Goal: Task Accomplishment & Management: Manage account settings

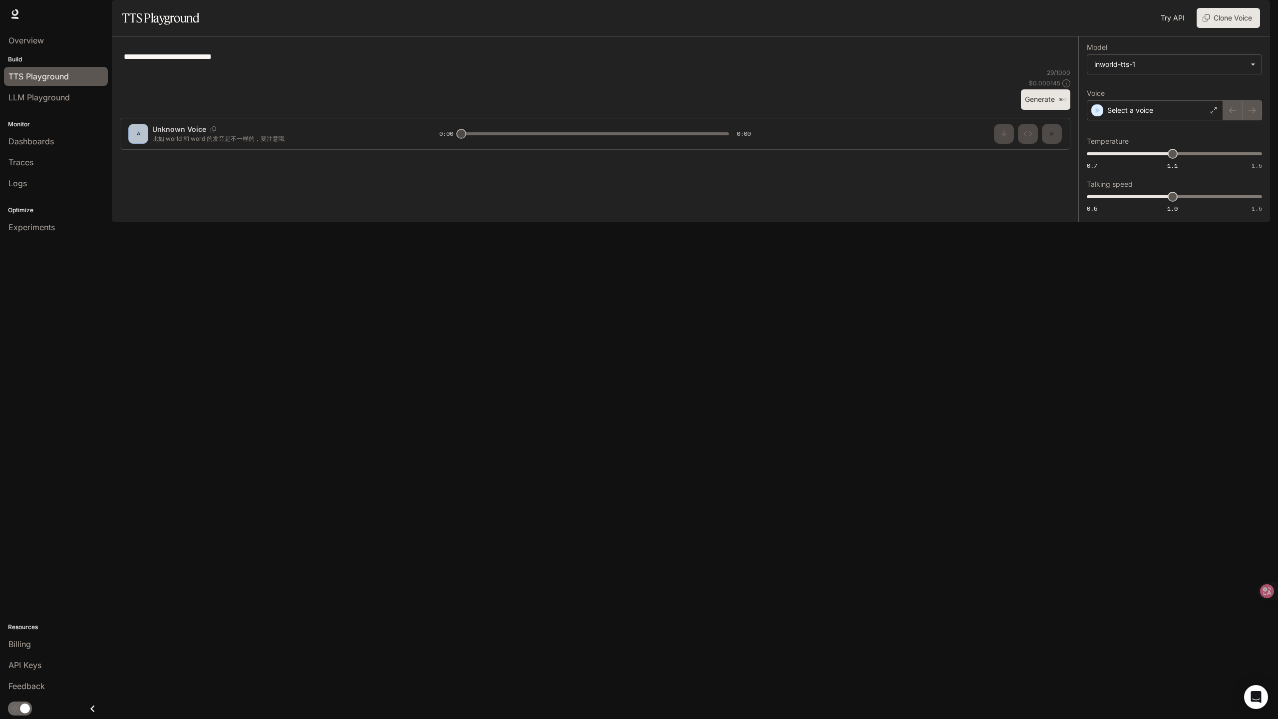
click at [1252, 17] on img "button" at bounding box center [1256, 14] width 14 height 14
click at [1146, 96] on span "API Keys" at bounding box center [1193, 94] width 129 height 10
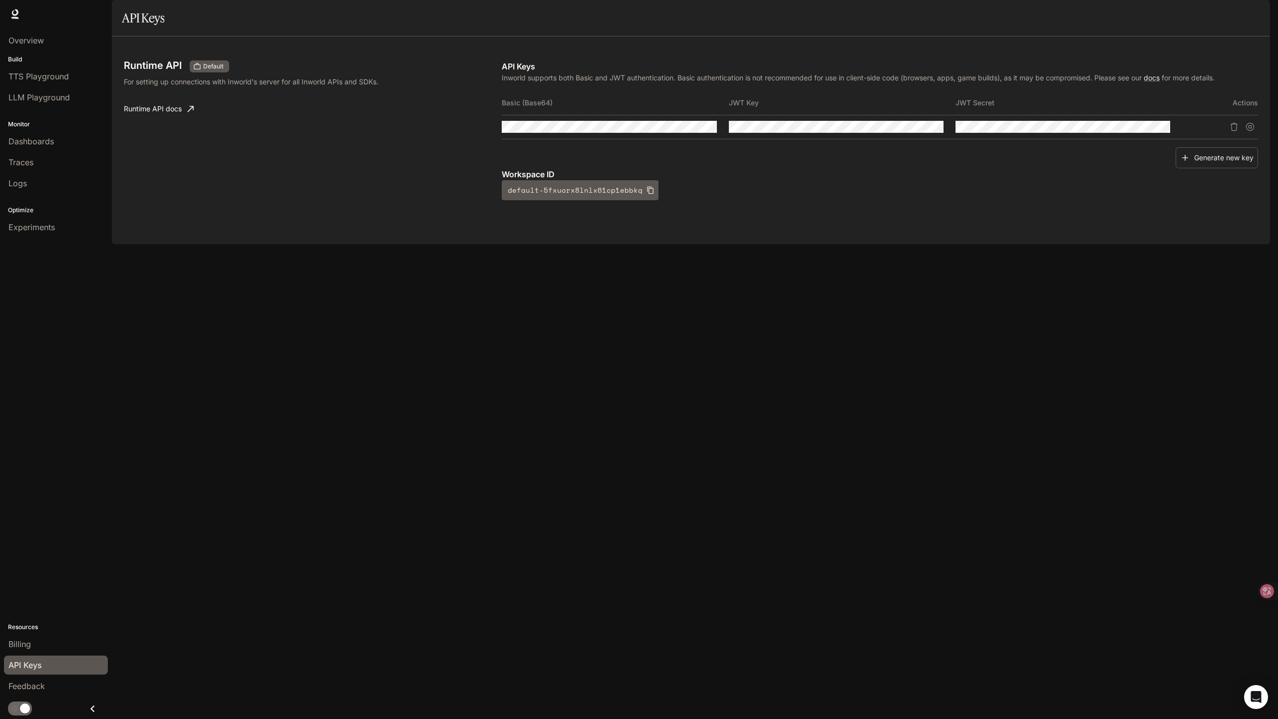
click at [605, 113] on div "API Keys Inworld supports both Basic and JWT authentication. Basic authenticati…" at bounding box center [880, 130] width 756 height 140
click at [691, 130] on icon "button" at bounding box center [690, 127] width 8 height 6
click at [691, 131] on icon "button" at bounding box center [690, 127] width 8 height 8
click at [691, 130] on icon "button" at bounding box center [690, 127] width 8 height 6
click at [691, 131] on icon "button" at bounding box center [690, 127] width 8 height 8
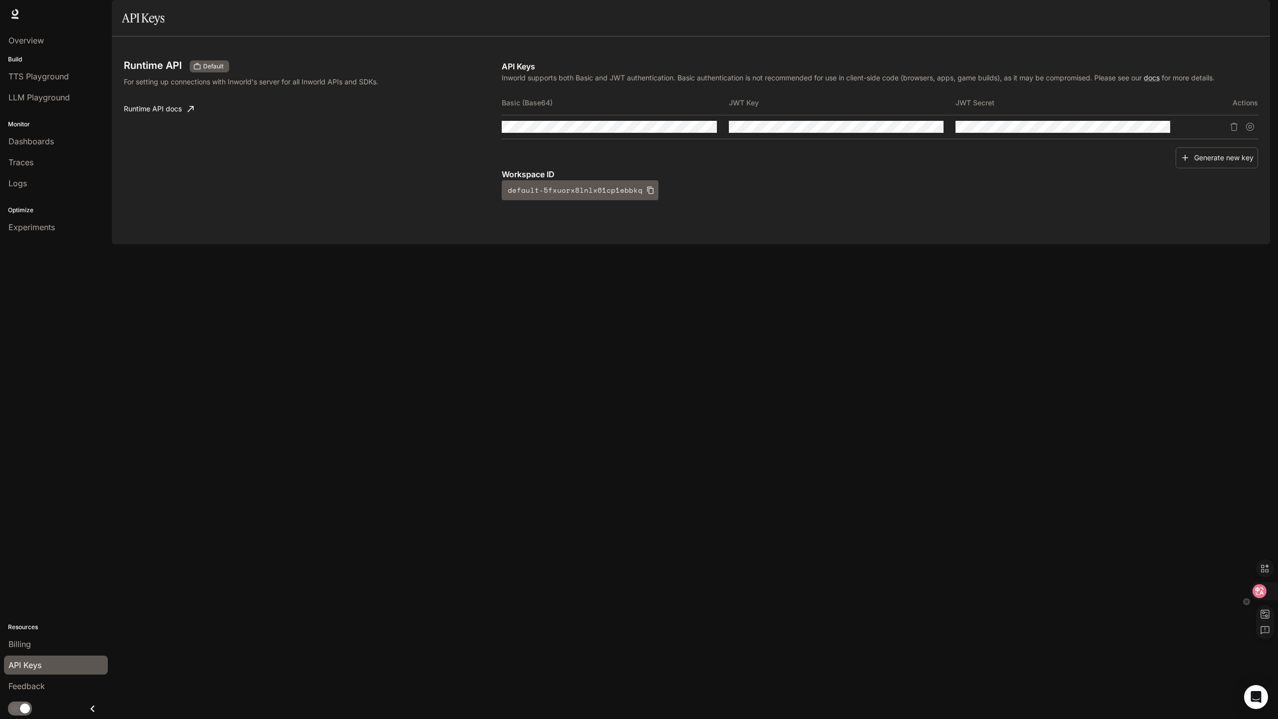
click at [1268, 591] on div at bounding box center [1263, 591] width 27 height 18
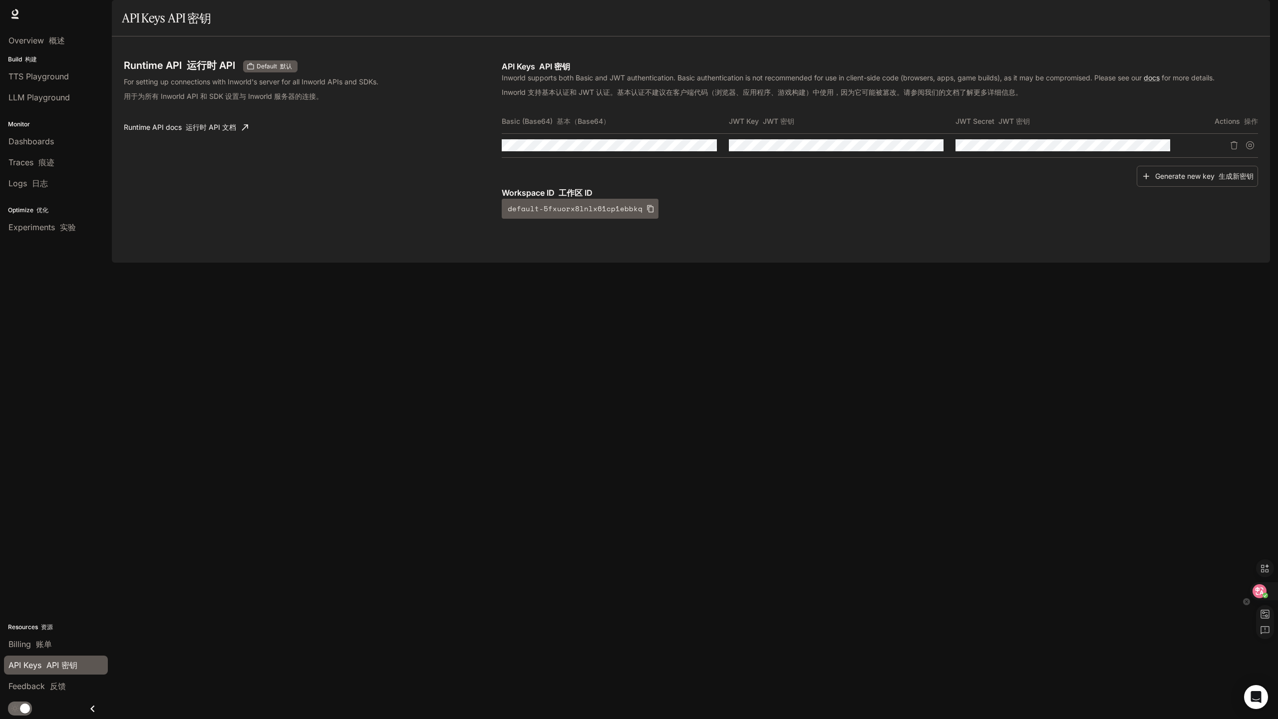
click at [1265, 591] on icon at bounding box center [1259, 591] width 14 height 14
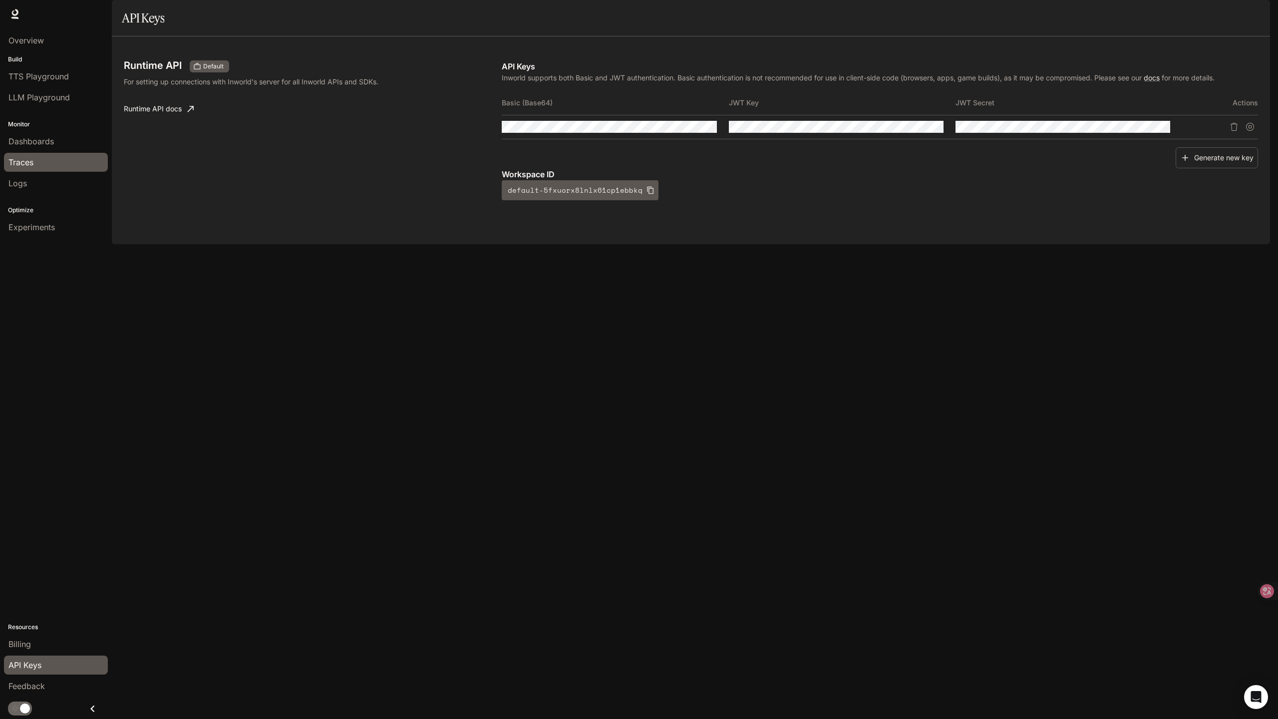
click at [1078, 22] on div "Runtime Runtime Documentation Documentation" at bounding box center [639, 14] width 1278 height 28
click at [703, 169] on div "Generate new key" at bounding box center [880, 157] width 756 height 21
click at [695, 135] on button "button" at bounding box center [690, 126] width 17 height 17
click at [943, 232] on div "Runtime API Default For setting up connections with Inworld's server for all In…" at bounding box center [691, 140] width 1134 height 184
click at [690, 131] on icon "button" at bounding box center [690, 127] width 8 height 8
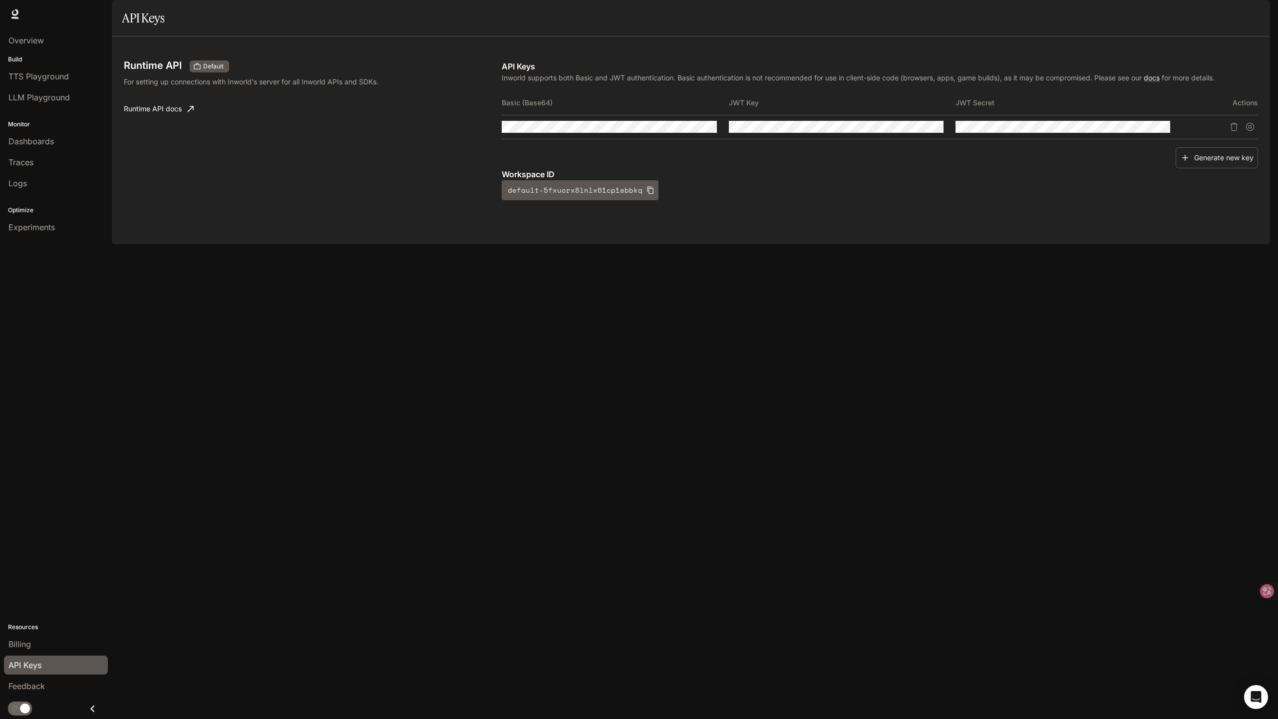
click at [706, 232] on div "Runtime API Default For setting up connections with Inworld's server for all In…" at bounding box center [691, 140] width 1134 height 184
click at [933, 131] on icon "Copy Key" at bounding box center [935, 127] width 8 height 8
click at [1253, 692] on icon "Open Intercom Messenger" at bounding box center [1255, 696] width 11 height 13
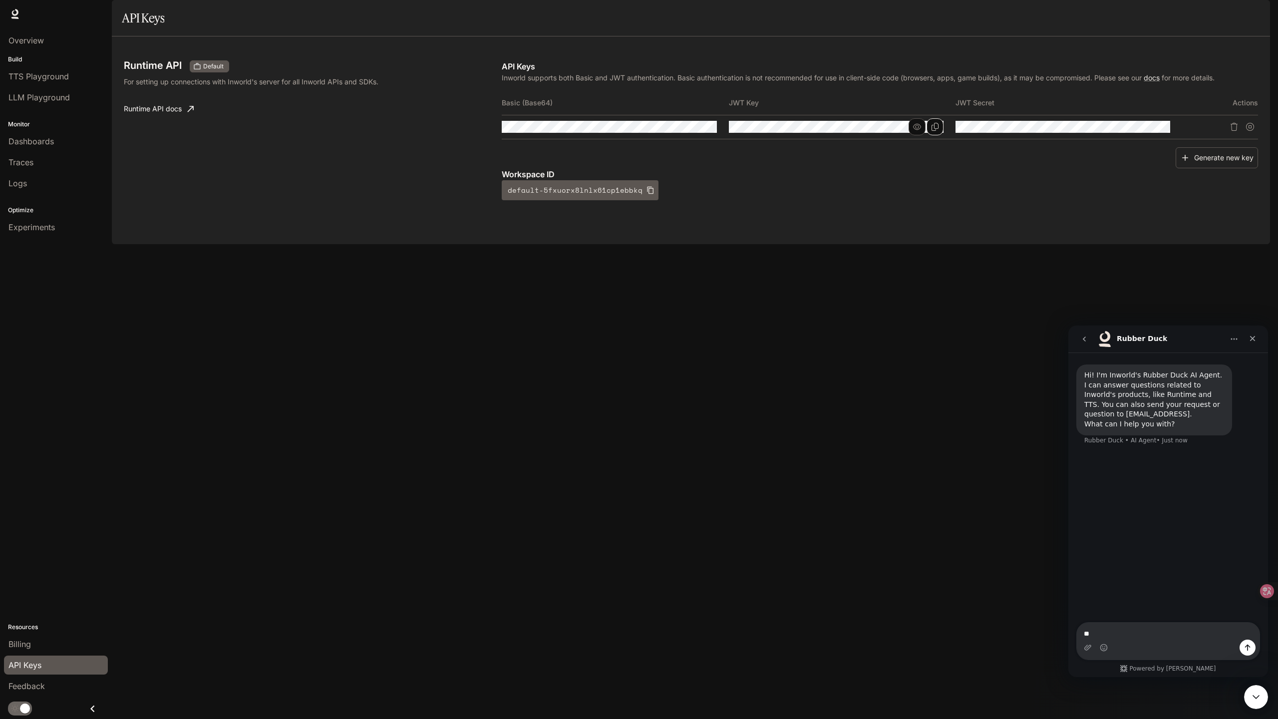
type textarea "*"
click at [1134, 639] on textarea "**********" at bounding box center [1168, 625] width 183 height 27
click at [1134, 635] on textarea "**********" at bounding box center [1168, 625] width 183 height 27
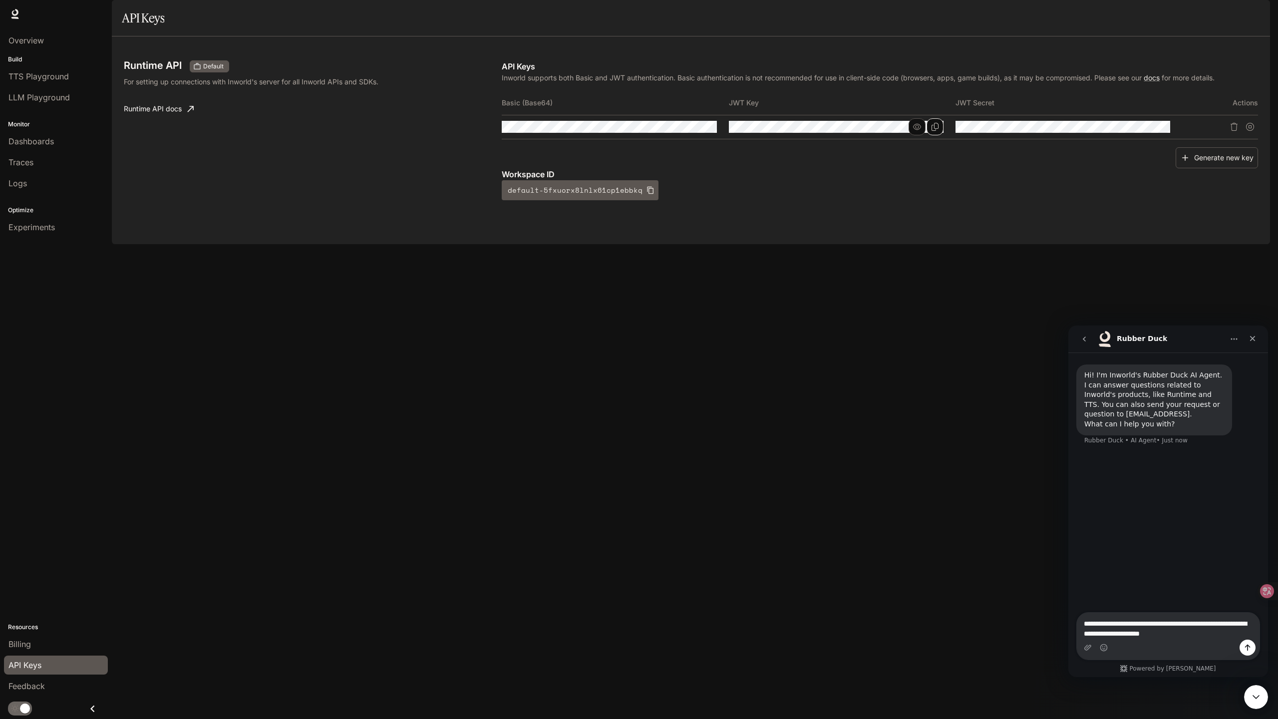
type textarea "**********"
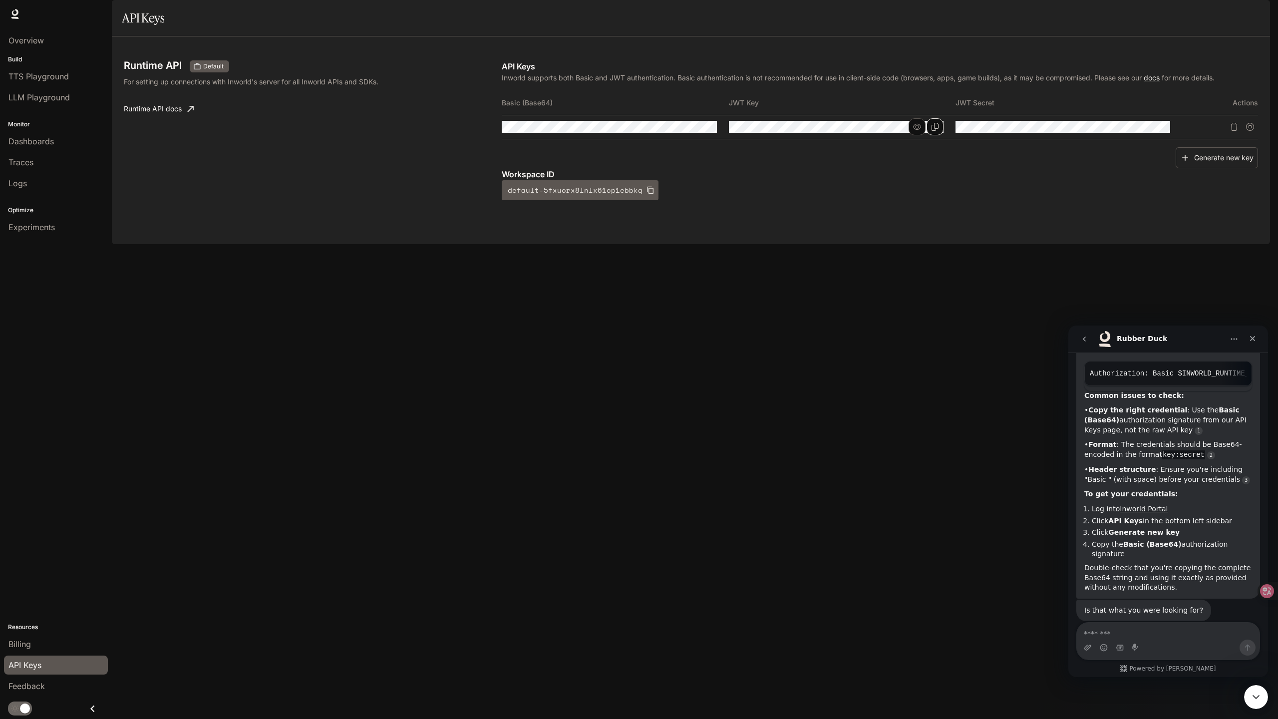
scroll to position [187, 0]
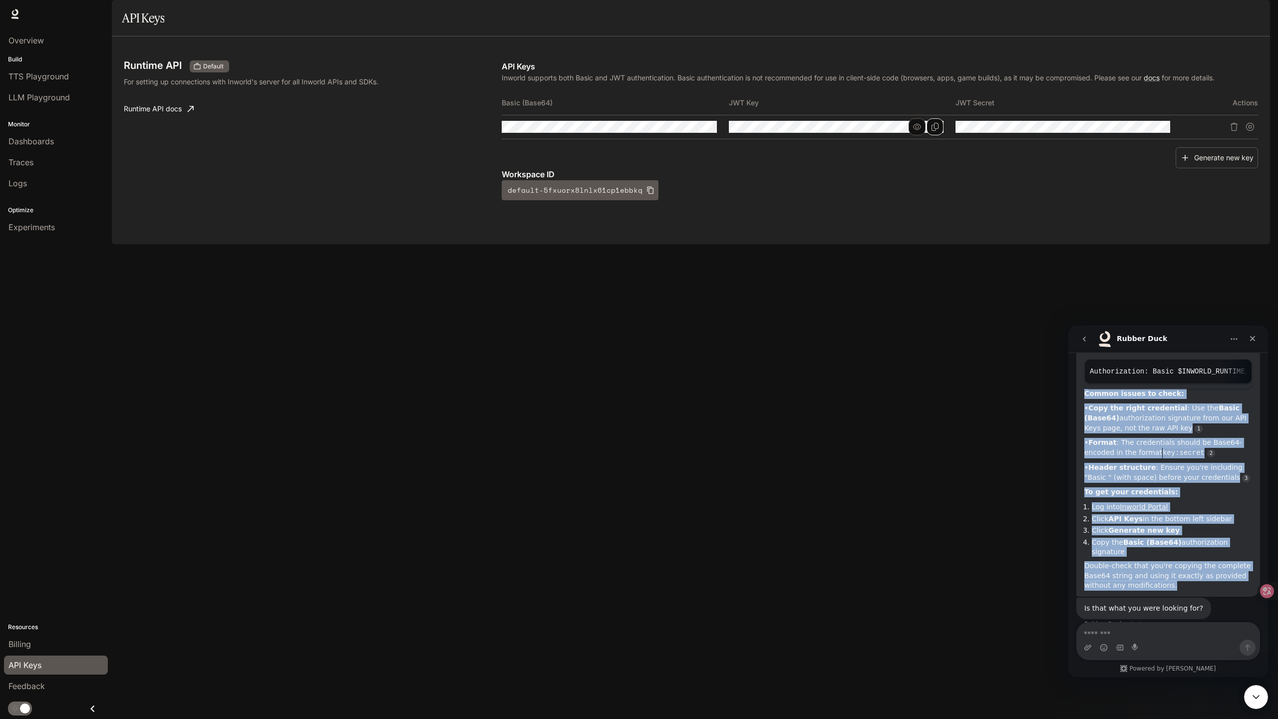
drag, startPoint x: 1176, startPoint y: 565, endPoint x: 1083, endPoint y: 376, distance: 210.3
click at [1083, 376] on div "The authentication format might be the issue. Make sure you're using the correc…" at bounding box center [1168, 449] width 184 height 293
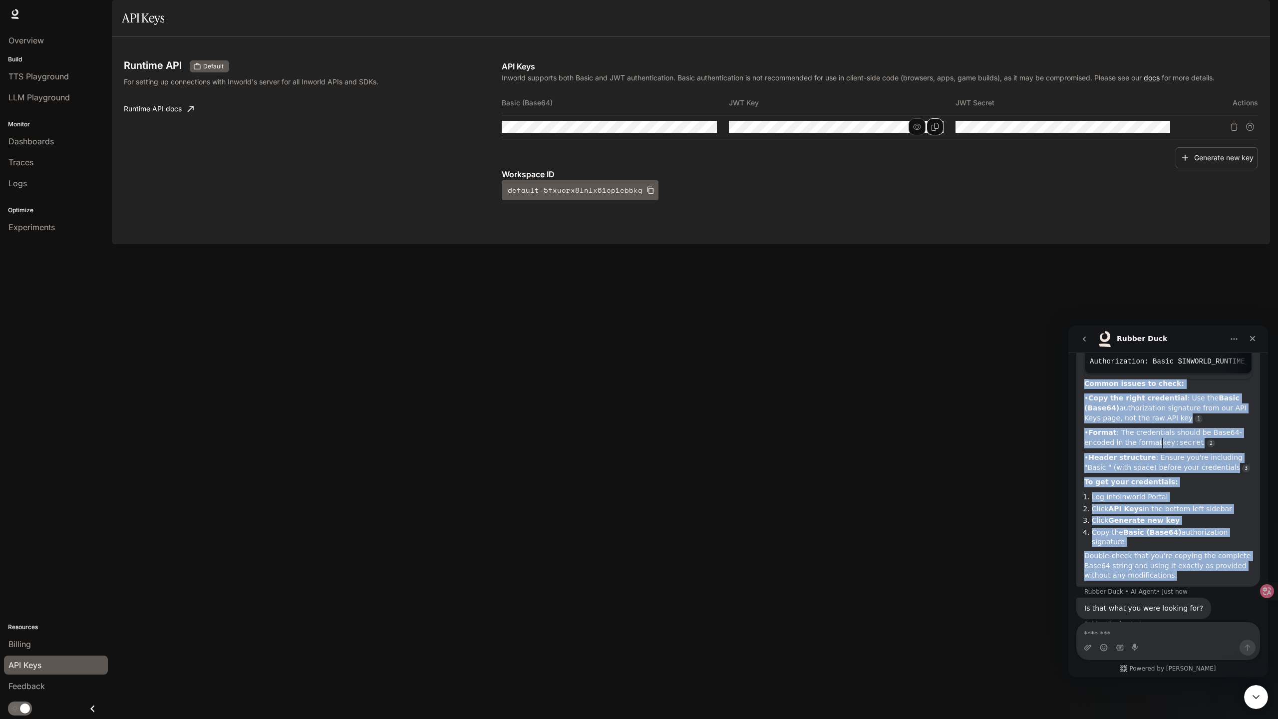
copy div "Common issues to check: • Copy the right credential : Use the Basic (Base64) au…"
click at [1185, 516] on li "Click Generate new key" at bounding box center [1172, 520] width 160 height 9
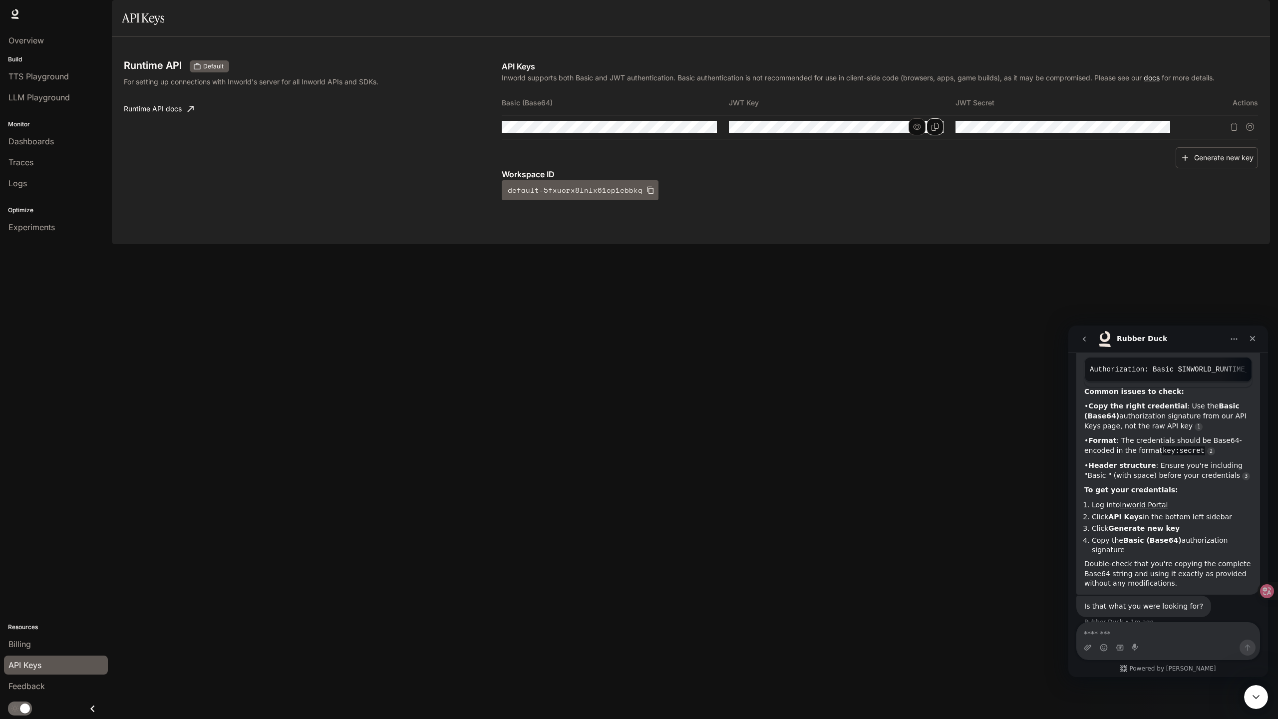
scroll to position [187, 0]
click at [1143, 632] on textarea "Message…" at bounding box center [1168, 630] width 183 height 17
type textarea "**********"
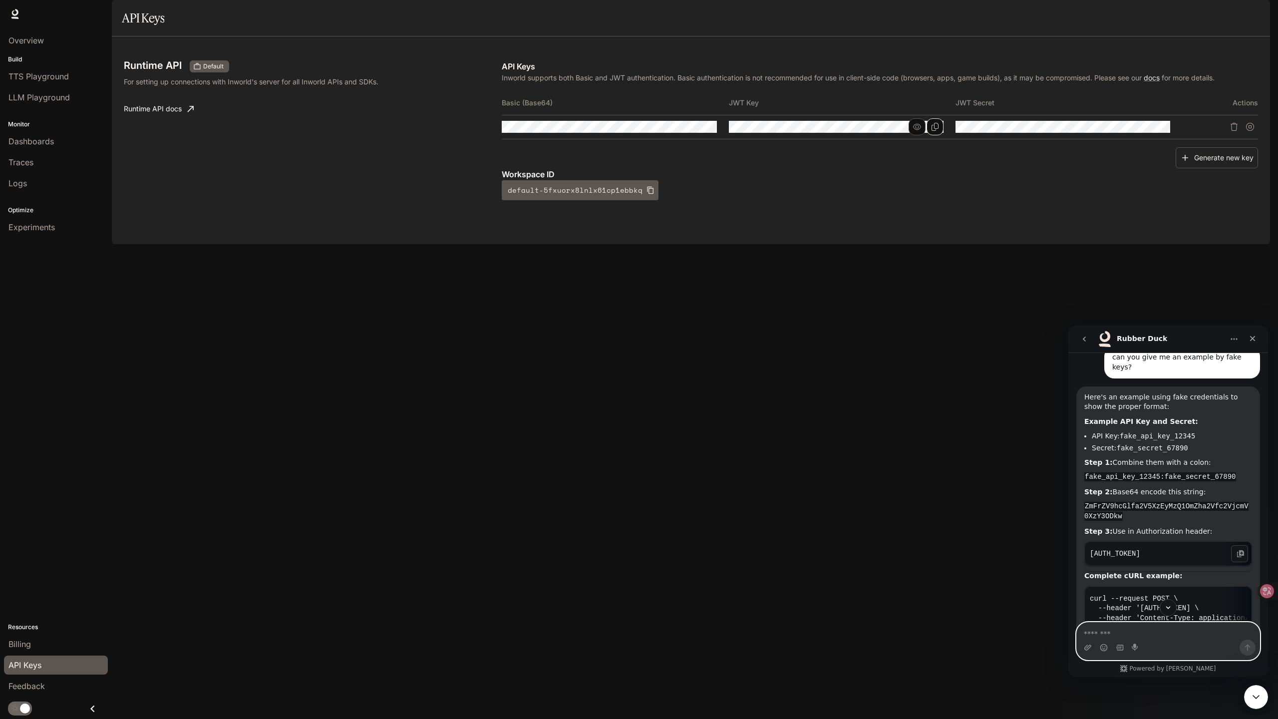
scroll to position [0, 42]
click at [1240, 550] on icon "Copy this code block to your clipboard." at bounding box center [1240, 554] width 8 height 8
click at [1166, 509] on div "Here's an example using fake credentials to show the proper format: Example API…" at bounding box center [1168, 537] width 168 height 291
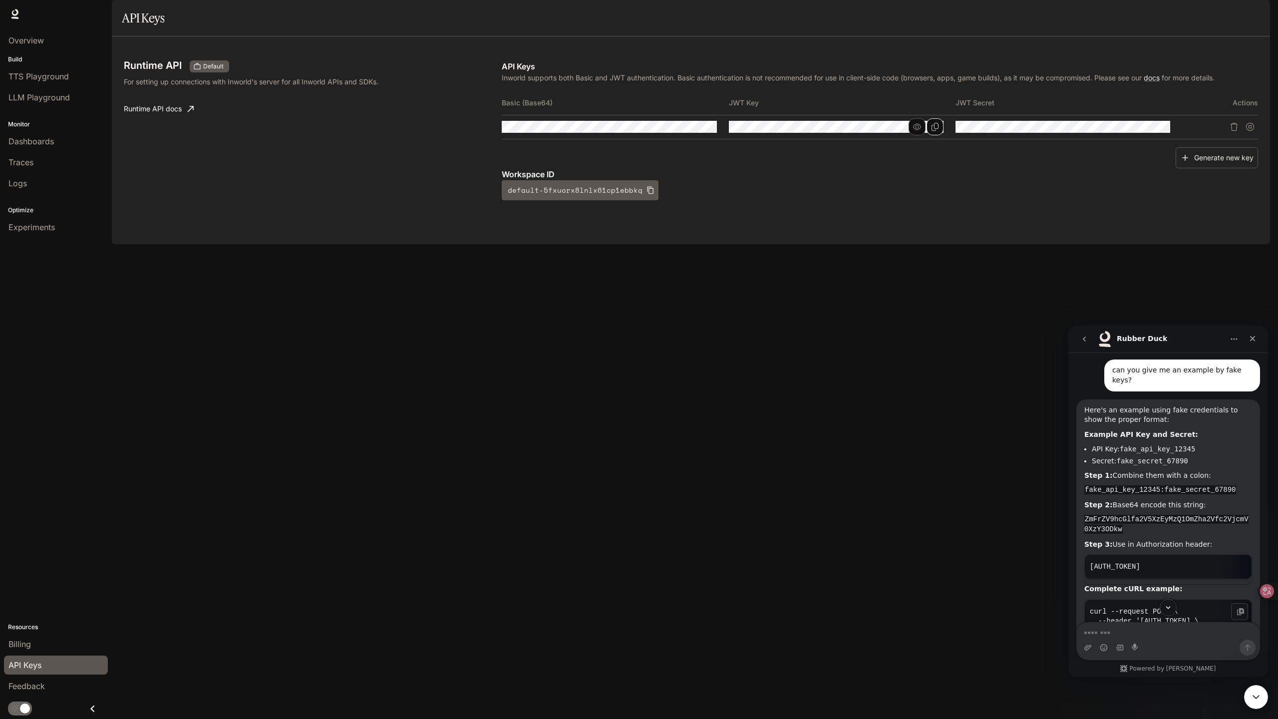
scroll to position [454, 0]
drag, startPoint x: 1121, startPoint y: 500, endPoint x: 1084, endPoint y: 493, distance: 37.6
click at [1084, 515] on code "ZmFrZV9hcGlfa2V5XzEyMzQ1OmZha2Vfc2VjcmV0XzY3ODkw" at bounding box center [1166, 524] width 164 height 19
copy code "ZmFrZV9hcGlfa2V5XzEyMzQ1OmZha2Vfc2VjcmV0XzY3ODkw"
click at [1111, 627] on textarea "Message…" at bounding box center [1168, 630] width 183 height 17
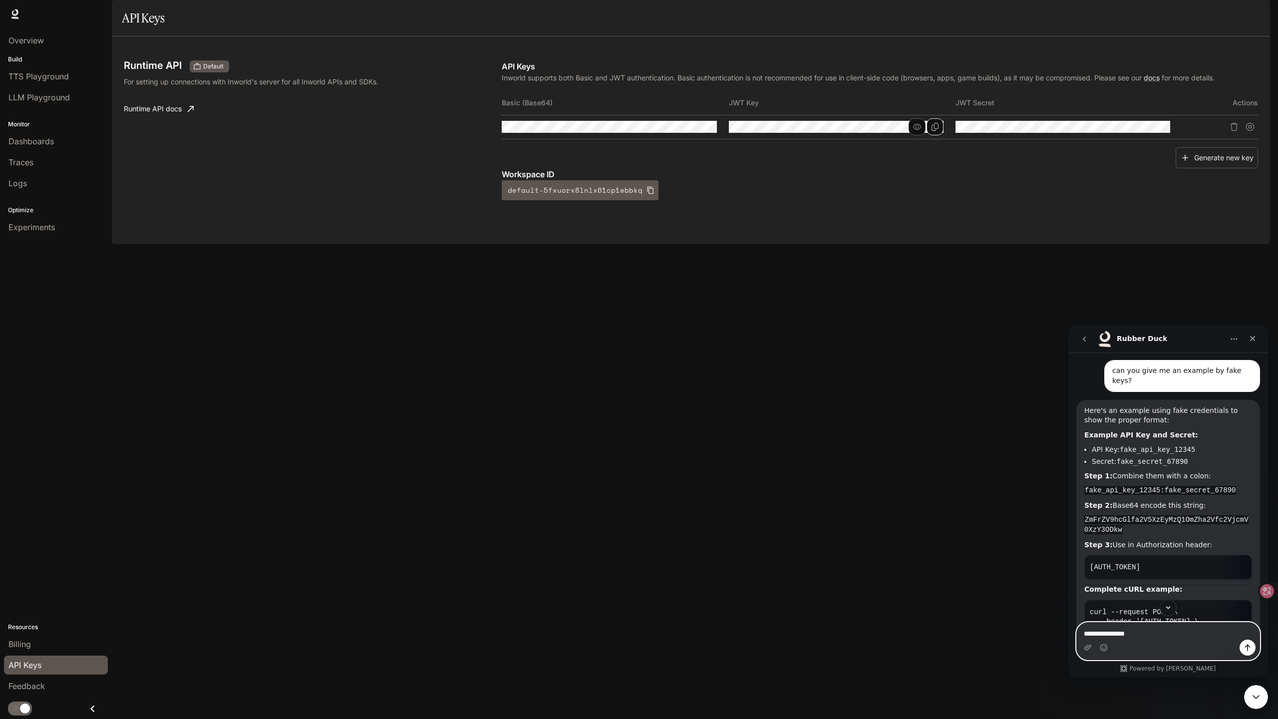
paste textarea "**********"
type textarea "**********"
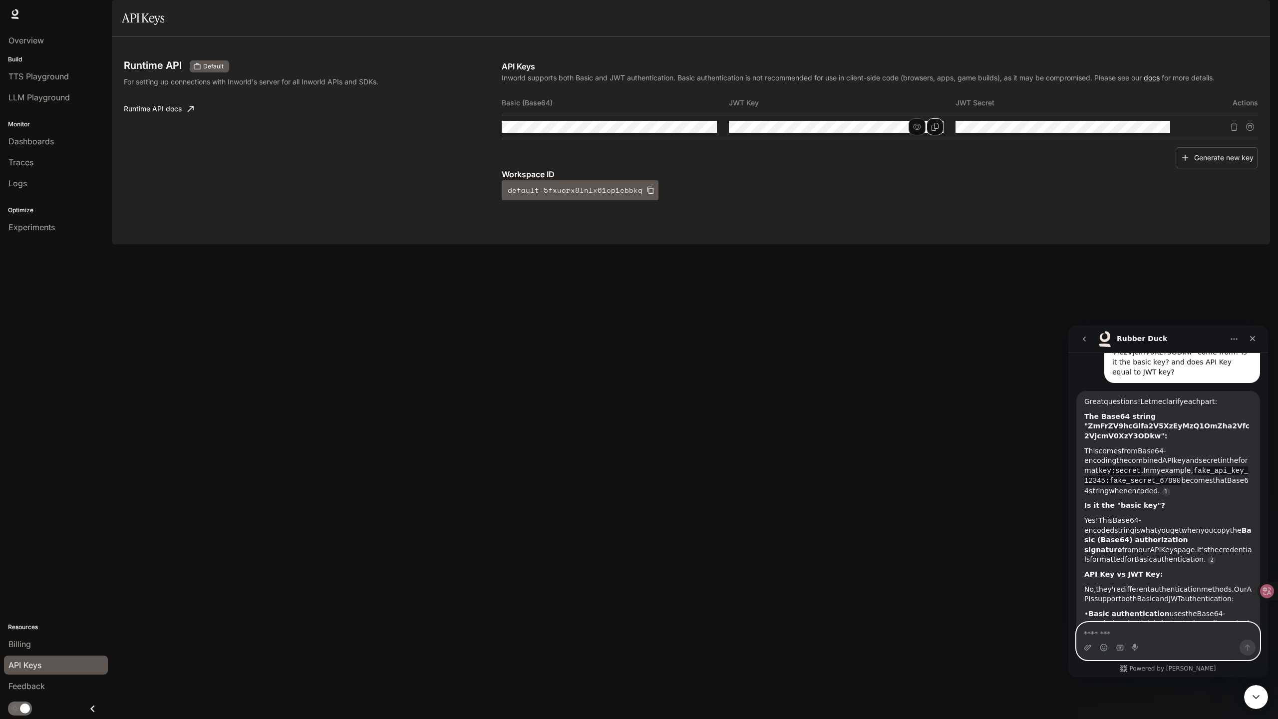
scroll to position [880, 0]
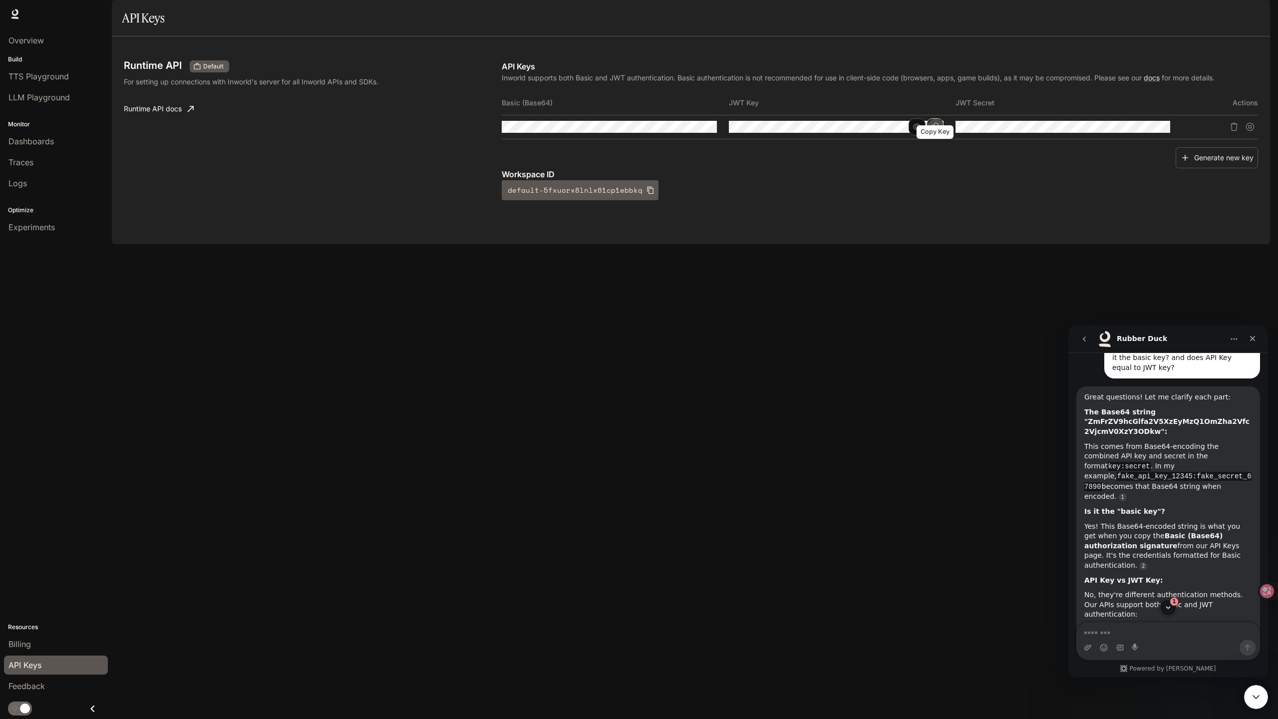
click at [933, 131] on icon "Copy Key" at bounding box center [935, 127] width 8 height 8
click at [1163, 131] on icon "Copy Secret" at bounding box center [1162, 127] width 7 height 8
click at [714, 139] on td at bounding box center [615, 127] width 227 height 24
click at [710, 131] on icon "Copy Basic (Base64)" at bounding box center [708, 127] width 8 height 8
click at [1156, 466] on div "Great questions! Let me clarify each part: The Base64 string "ZmFrZV9hcGlfa2V5X…" at bounding box center [1168, 562] width 168 height 340
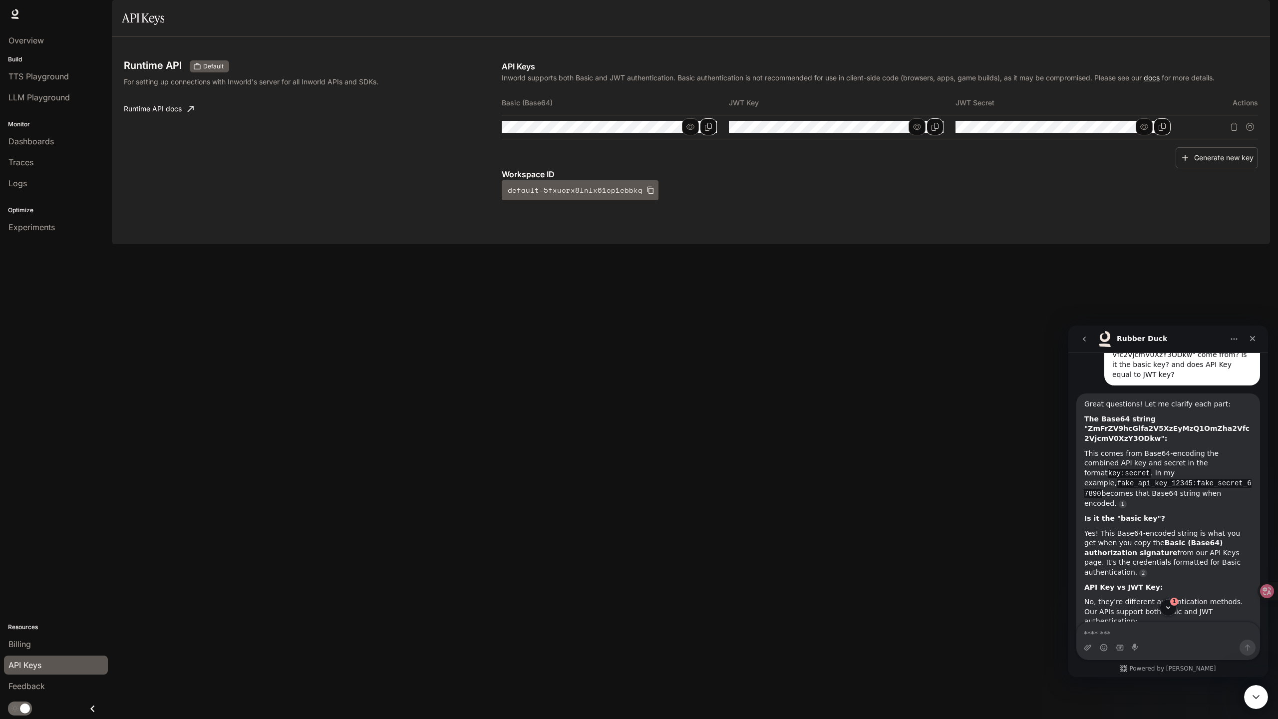
scroll to position [877, 0]
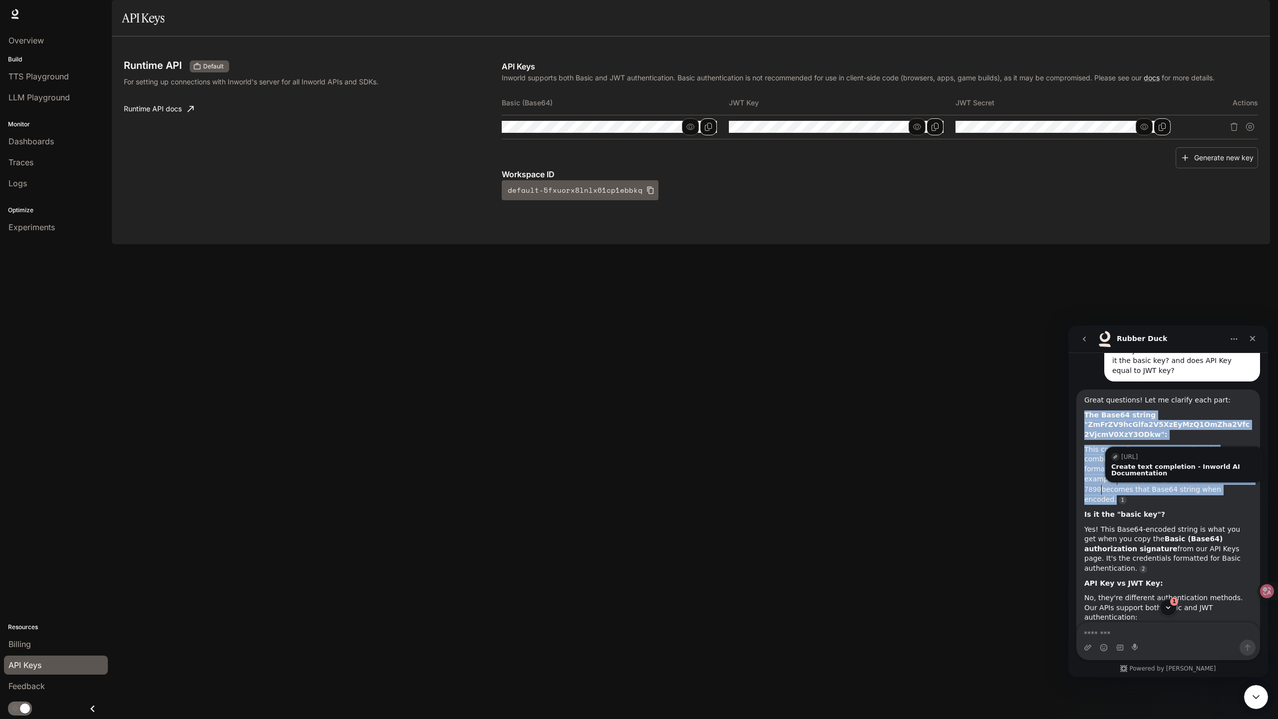
drag, startPoint x: 1085, startPoint y: 390, endPoint x: 1217, endPoint y: 461, distance: 150.7
click at [1225, 461] on div "Great questions! Let me clarify each part: The Base64 string "ZmFrZV9hcGlfa2V5X…" at bounding box center [1168, 565] width 168 height 340
copy div "The Base64 string "ZmFrZV9hcGlfa2V5XzEyMzQ1OmZha2Vfc2VjcmV0XzY3ODkw": This come…"
click at [1127, 496] on link "Source reference 141758271:" at bounding box center [1123, 500] width 8 height 8
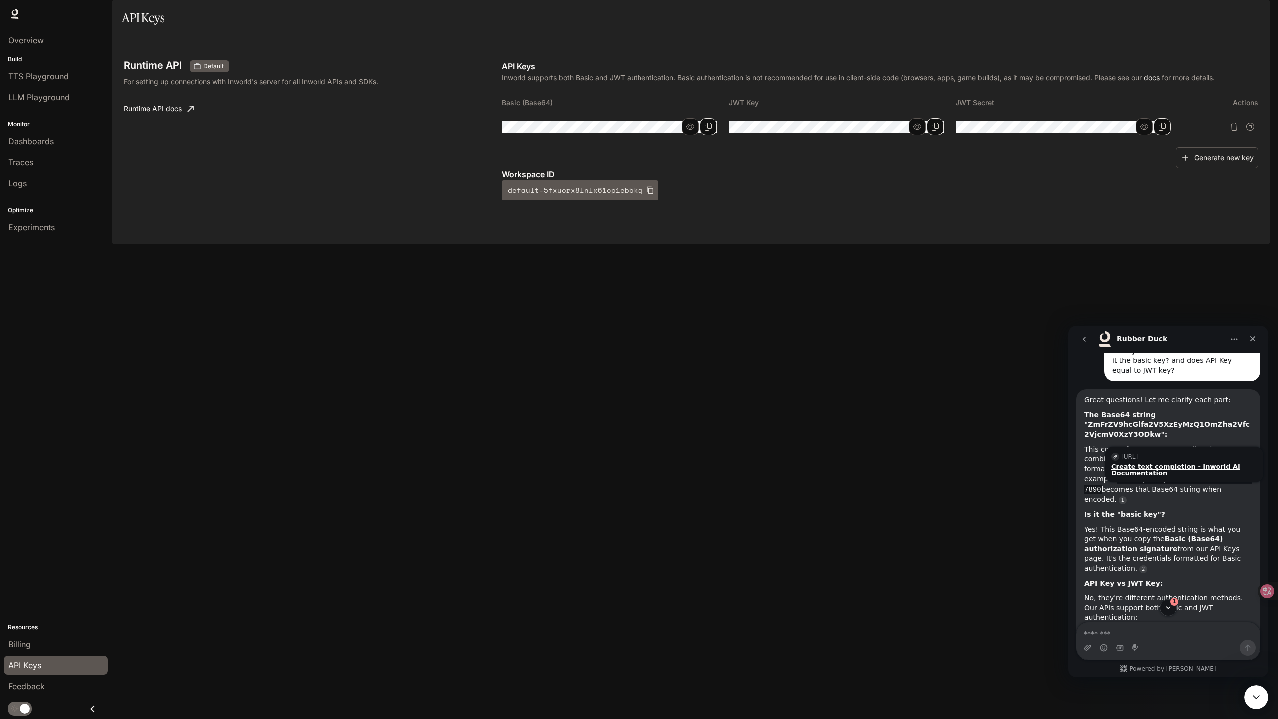
click at [1145, 463] on div "Create text completion - Inworld AI Documentation" at bounding box center [1184, 469] width 146 height 13
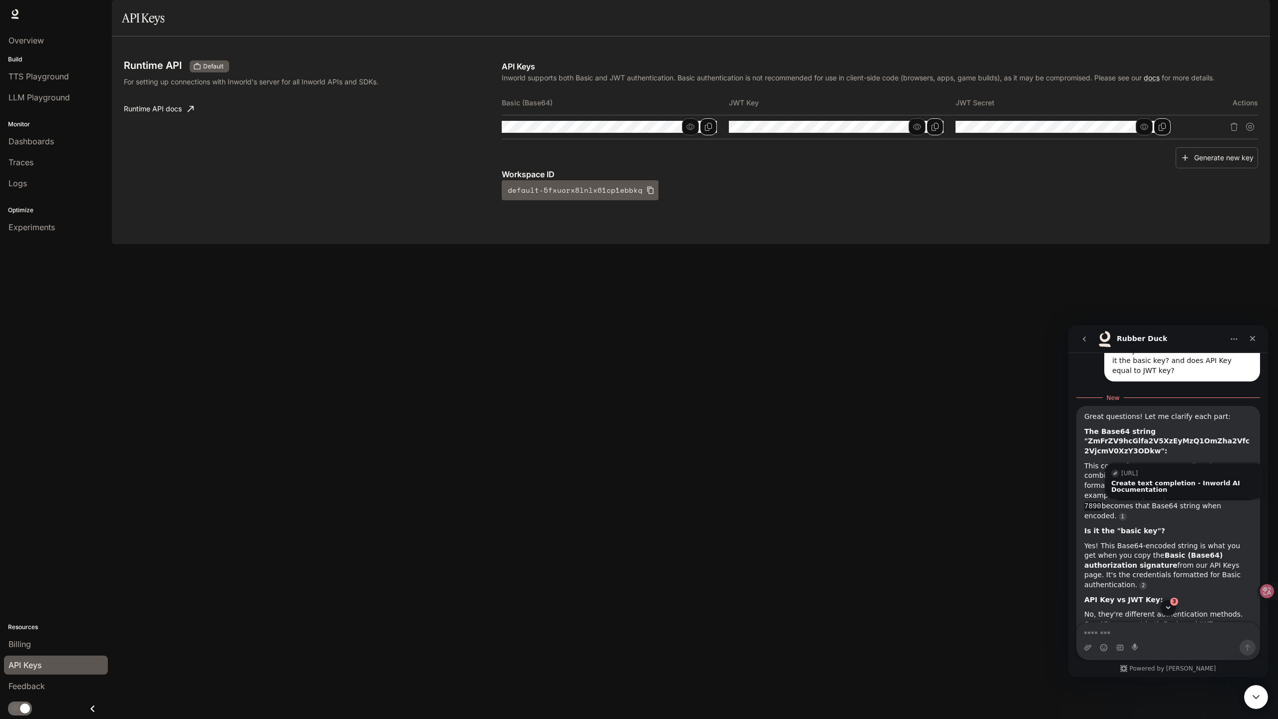
scroll to position [0, 42]
click at [379, 244] on div "Runtime API Default For setting up connections with Inworld's server for all In…" at bounding box center [691, 140] width 1158 height 208
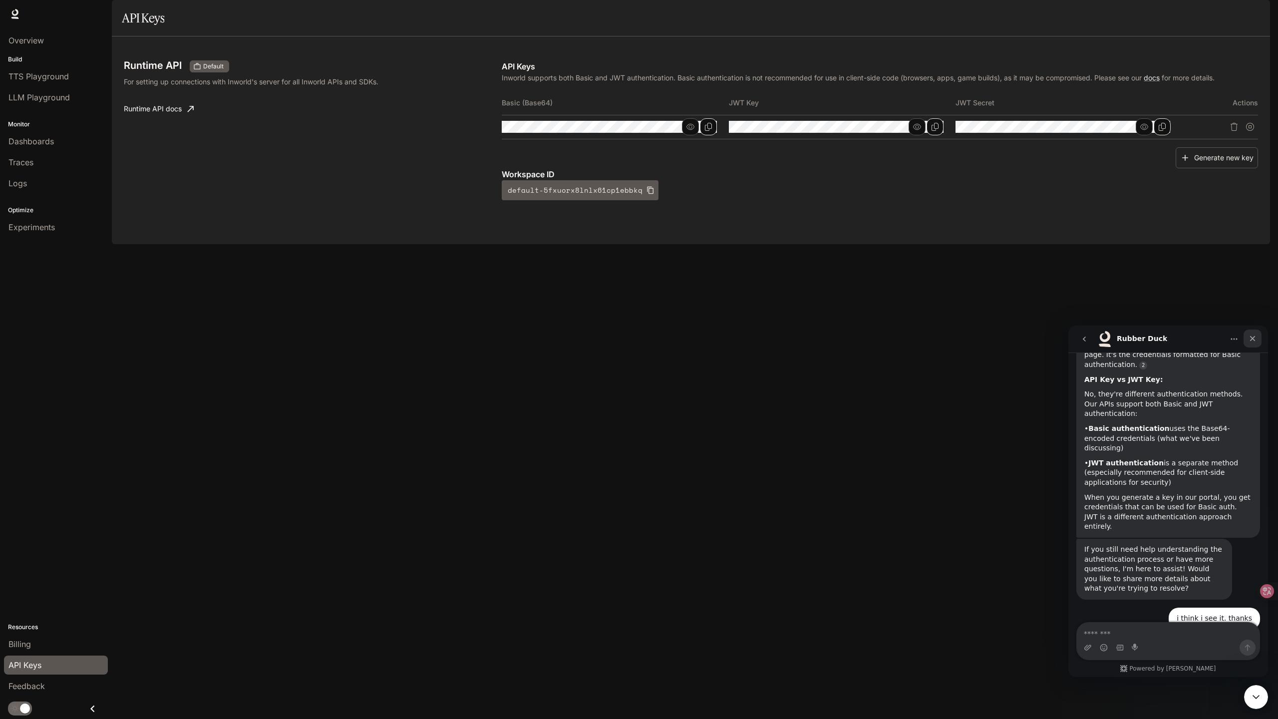
click at [1251, 337] on icon "Close" at bounding box center [1252, 338] width 8 height 8
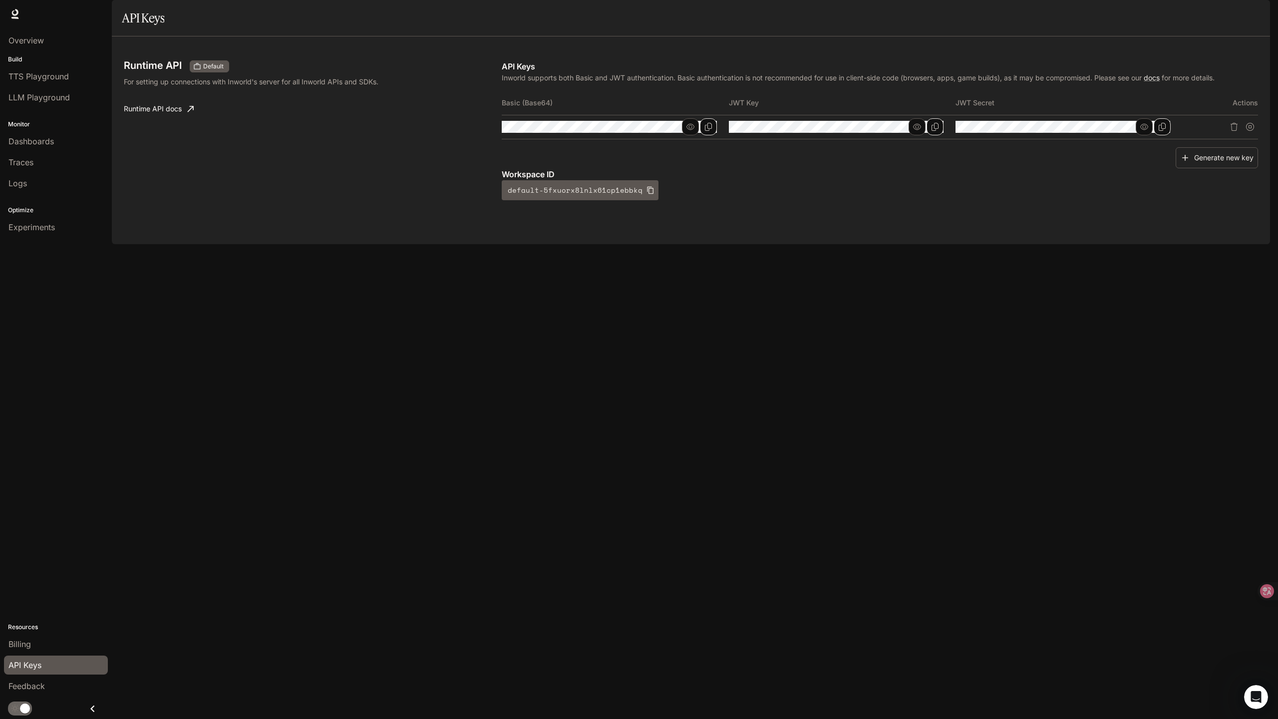
scroll to position [1071, 0]
click at [699, 244] on div "Runtime API Default For setting up connections with Inworld's server for all In…" at bounding box center [691, 140] width 1158 height 208
